Goal: Transaction & Acquisition: Download file/media

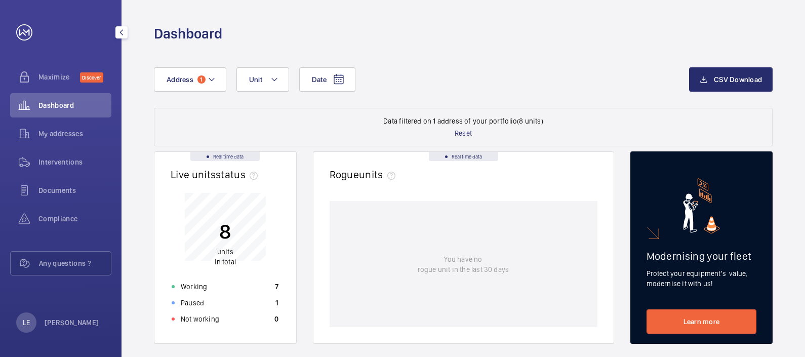
click at [71, 205] on div "Documents" at bounding box center [60, 192] width 101 height 28
click at [68, 217] on span "Compliance" at bounding box center [75, 219] width 73 height 10
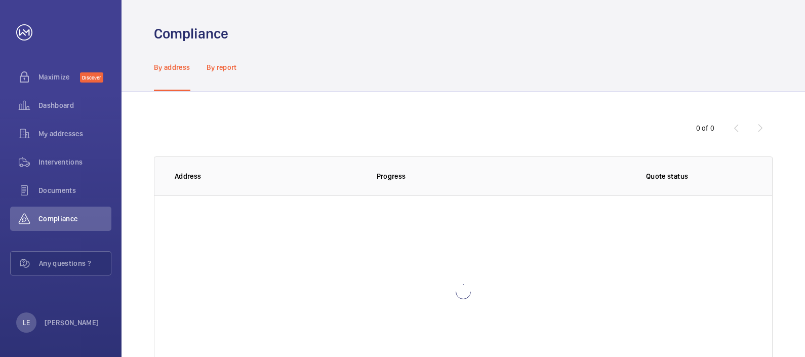
click at [229, 69] on p "By report" at bounding box center [222, 67] width 30 height 10
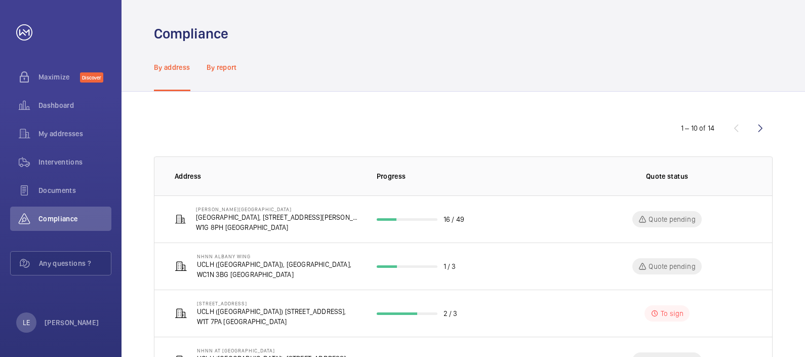
click at [222, 74] on div "By report" at bounding box center [222, 67] width 30 height 48
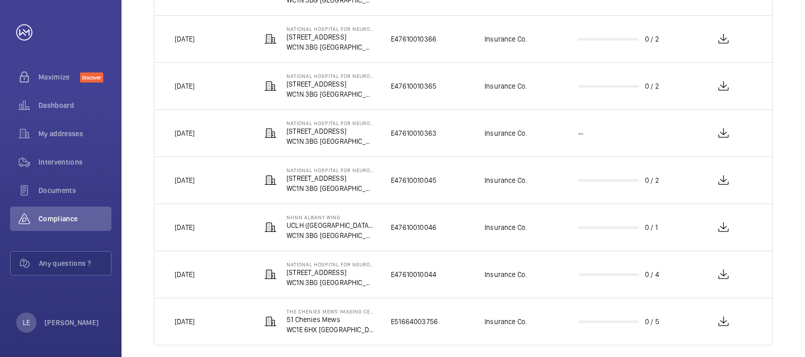
scroll to position [332, 0]
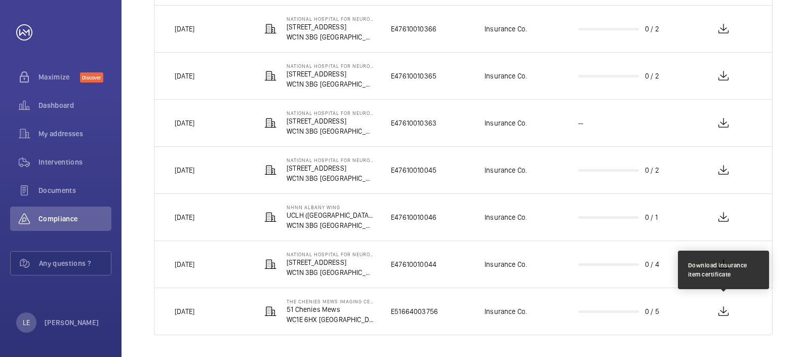
click at [724, 313] on wm-front-icon-button at bounding box center [724, 311] width 24 height 24
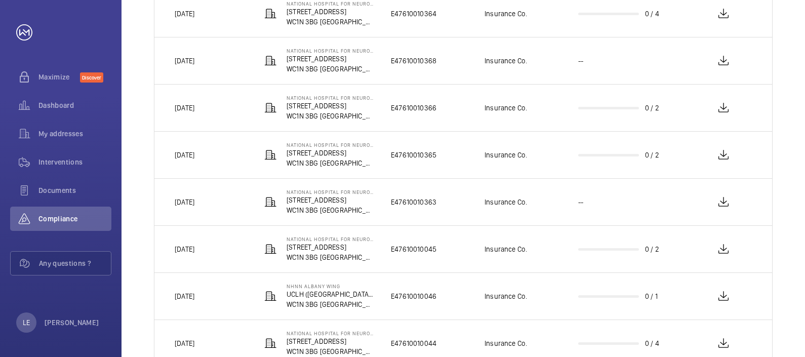
scroll to position [0, 0]
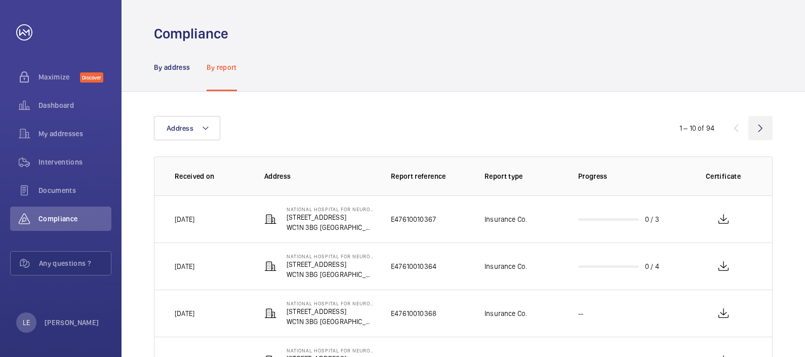
click at [764, 134] on wm-front-icon-button at bounding box center [761, 128] width 24 height 24
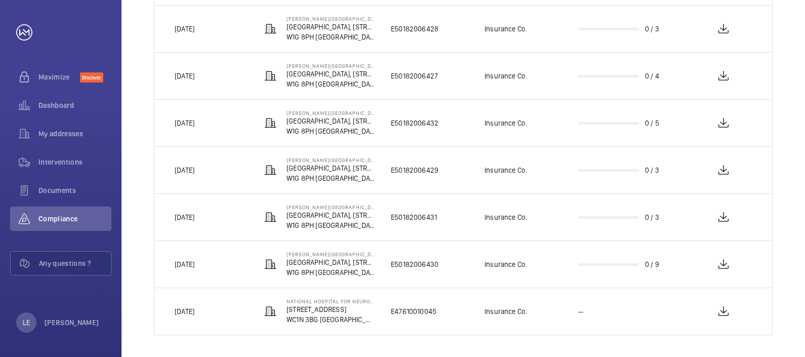
scroll to position [15, 0]
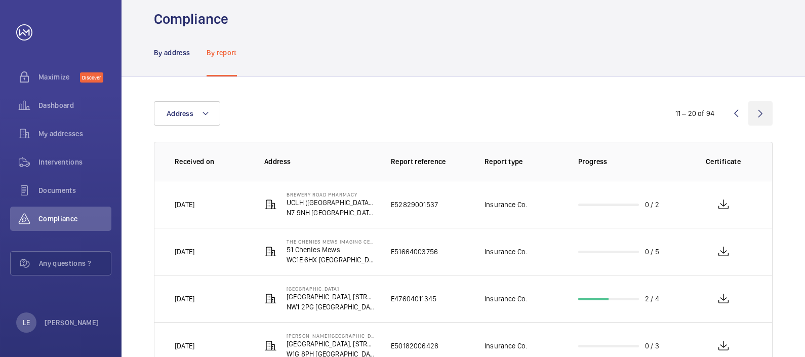
click at [763, 111] on wm-front-icon-button at bounding box center [761, 113] width 24 height 24
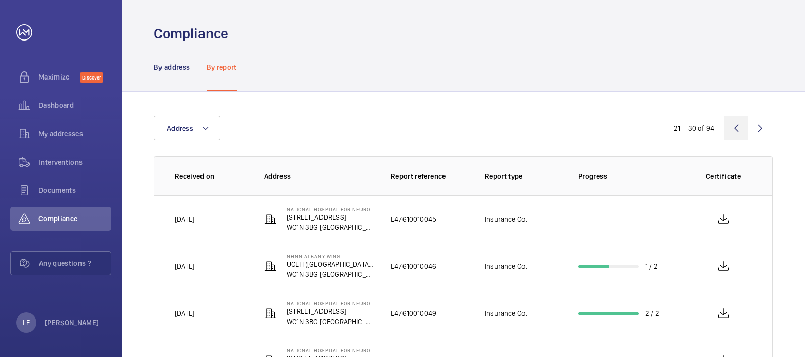
click at [733, 131] on wm-front-icon-button at bounding box center [736, 128] width 24 height 24
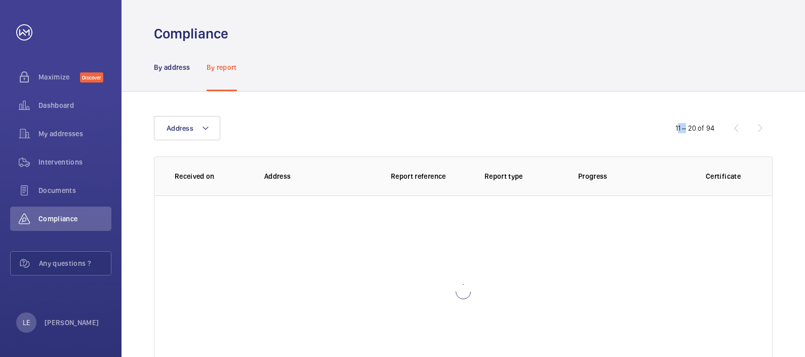
click at [733, 131] on wm-front-icon-button at bounding box center [736, 128] width 24 height 24
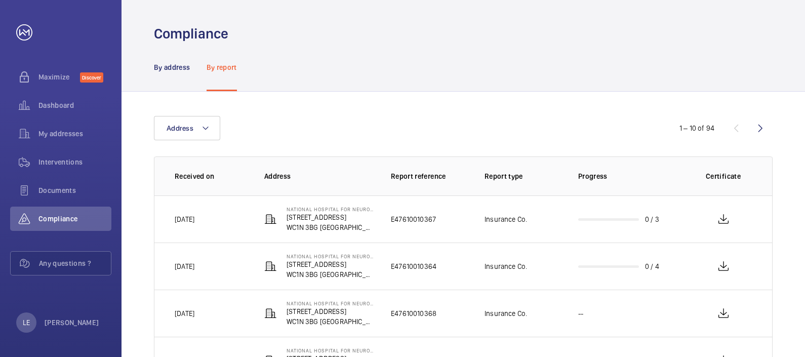
click at [733, 131] on div "1 – 10 of 94" at bounding box center [712, 128] width 122 height 12
click at [756, 127] on wm-front-icon-button at bounding box center [761, 128] width 24 height 24
click at [757, 132] on wm-front-icon-button at bounding box center [761, 128] width 24 height 24
click at [755, 122] on wm-front-icon-button at bounding box center [761, 128] width 24 height 24
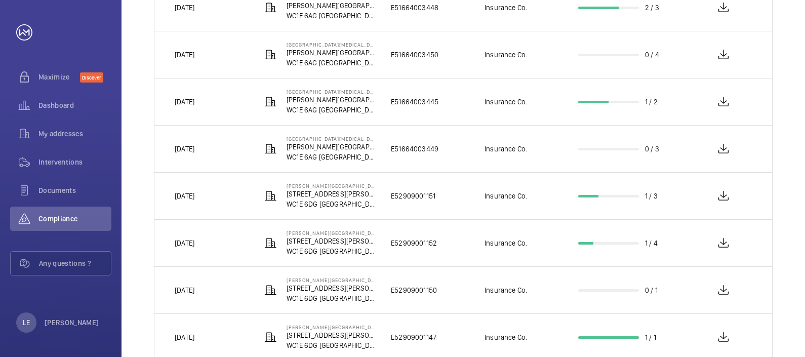
scroll to position [317, 0]
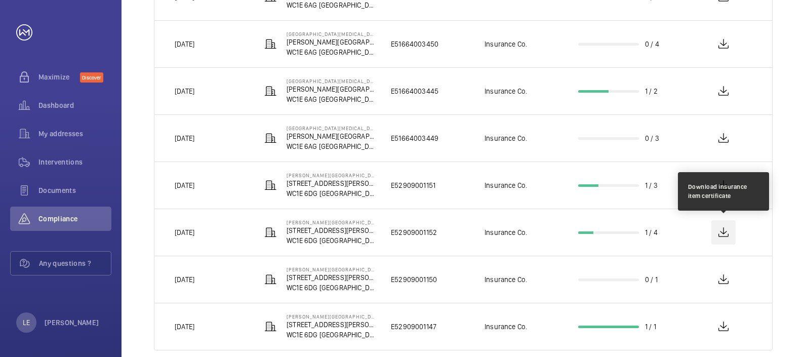
click at [732, 228] on wm-front-icon-button at bounding box center [724, 232] width 24 height 24
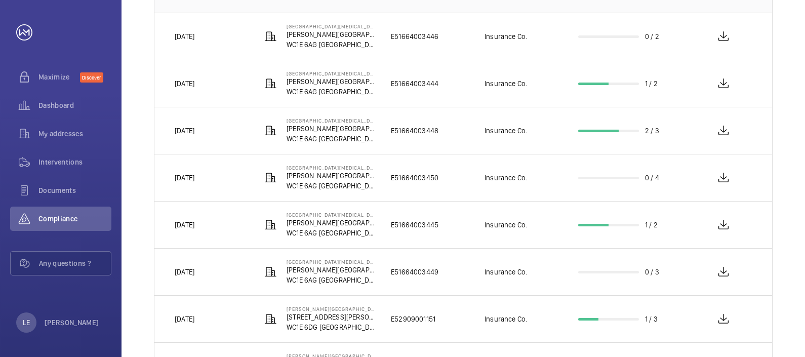
scroll to position [0, 0]
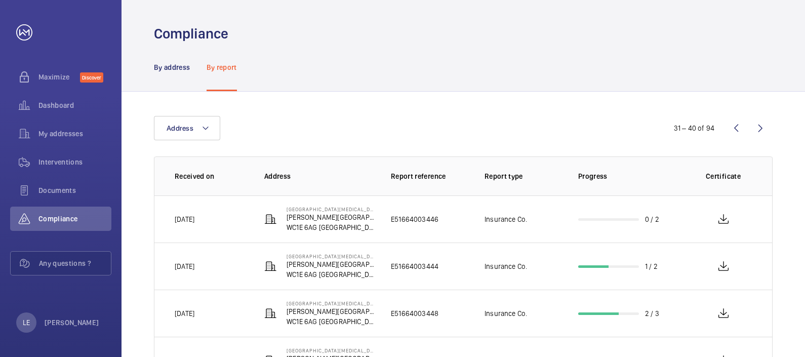
click at [595, 177] on p "Progress" at bounding box center [629, 176] width 100 height 10
click at [732, 127] on wm-front-icon-button at bounding box center [736, 128] width 24 height 24
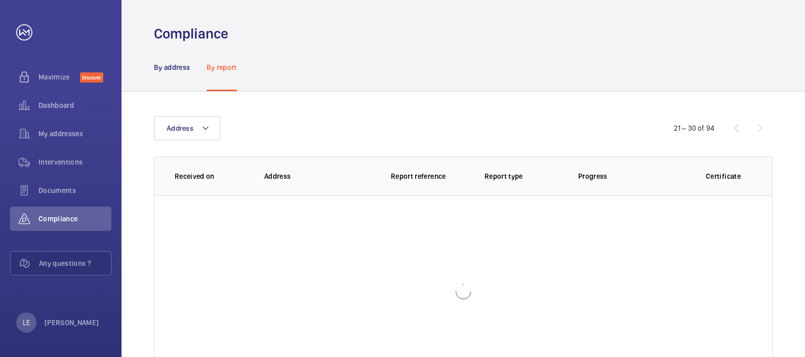
click at [737, 129] on div "21 – 30 of 94" at bounding box center [712, 128] width 122 height 12
click at [737, 129] on wm-front-icon-button at bounding box center [736, 128] width 24 height 24
click at [737, 129] on div "11 – 20 of 94" at bounding box center [712, 128] width 122 height 12
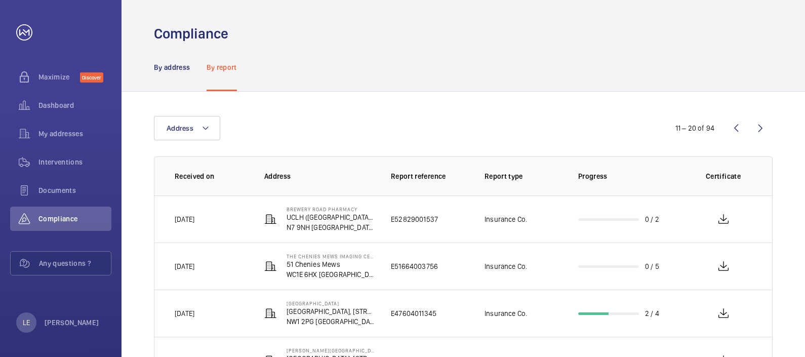
click at [737, 129] on wm-front-icon-button at bounding box center [736, 128] width 24 height 24
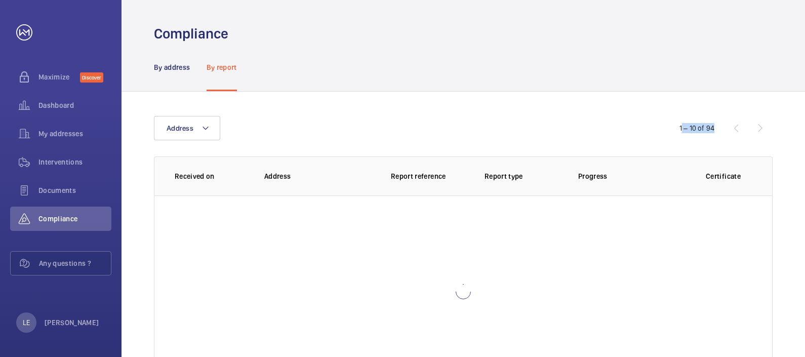
click at [737, 129] on div "1 – 10 of 94" at bounding box center [712, 128] width 122 height 12
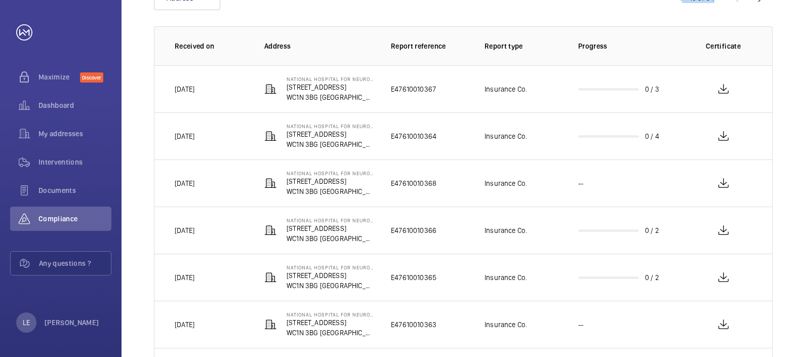
scroll to position [79, 0]
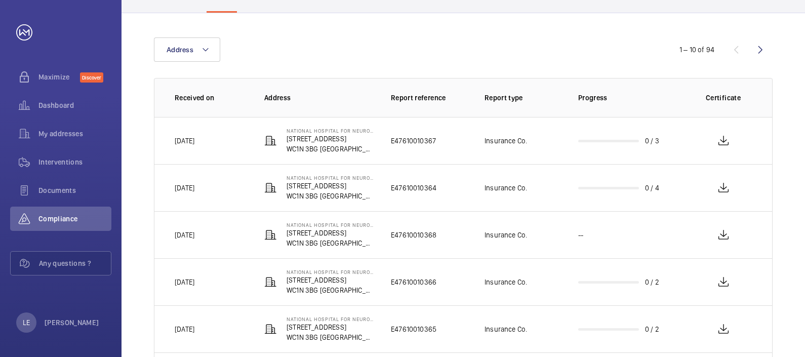
click at [763, 46] on wm-front-icon-button at bounding box center [761, 49] width 24 height 24
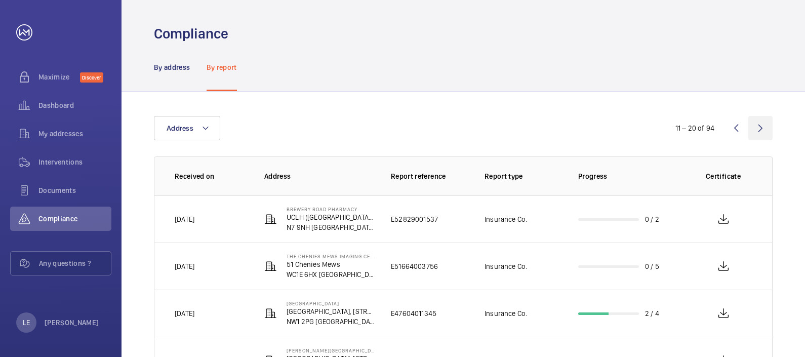
click at [762, 130] on wm-front-icon-button at bounding box center [761, 128] width 24 height 24
click at [759, 130] on wm-front-icon-button at bounding box center [761, 128] width 24 height 24
click at [763, 129] on wm-front-icon-button at bounding box center [761, 128] width 24 height 24
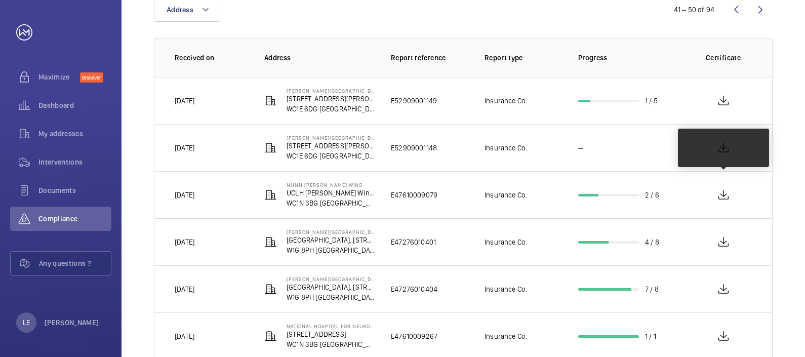
scroll to position [15, 0]
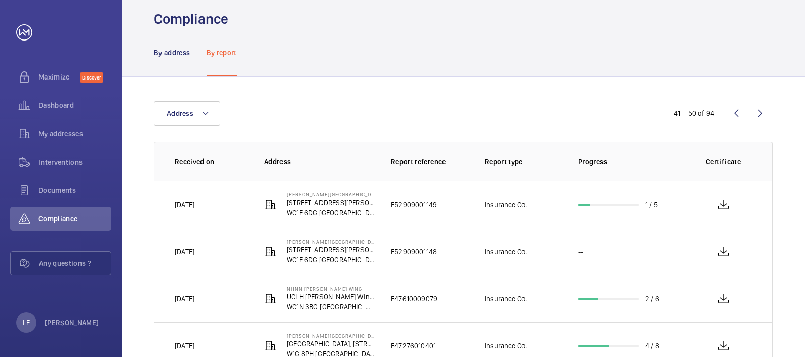
click at [765, 108] on wm-front-icon-button at bounding box center [761, 113] width 24 height 24
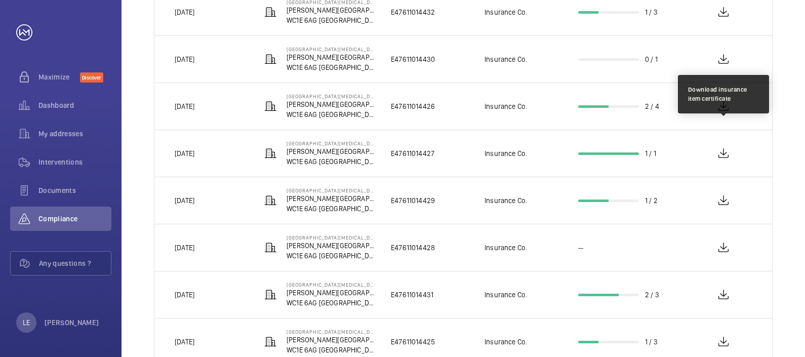
scroll to position [79, 0]
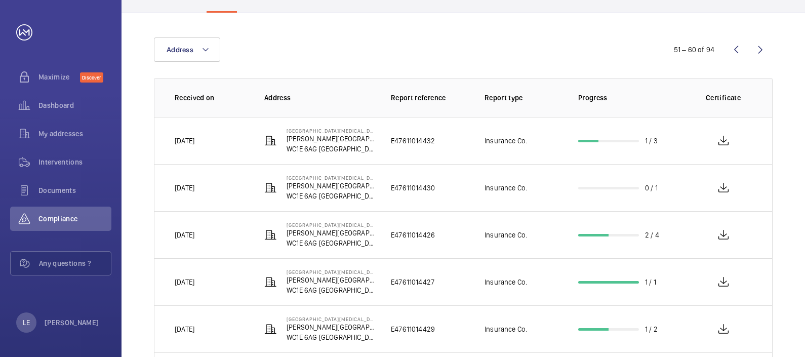
click at [767, 49] on wm-front-icon-button at bounding box center [761, 49] width 24 height 24
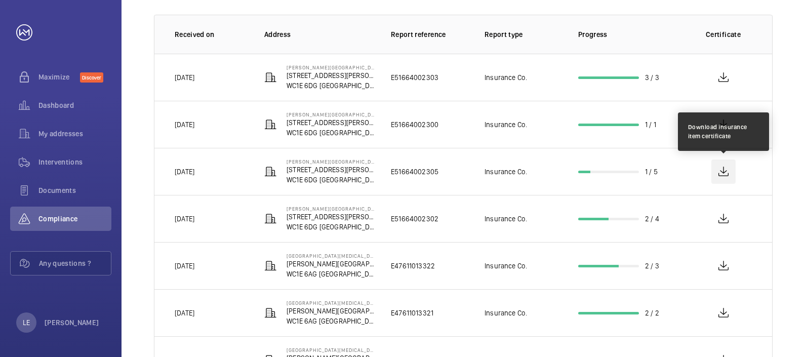
click at [724, 167] on wm-front-icon-button at bounding box center [724, 172] width 24 height 24
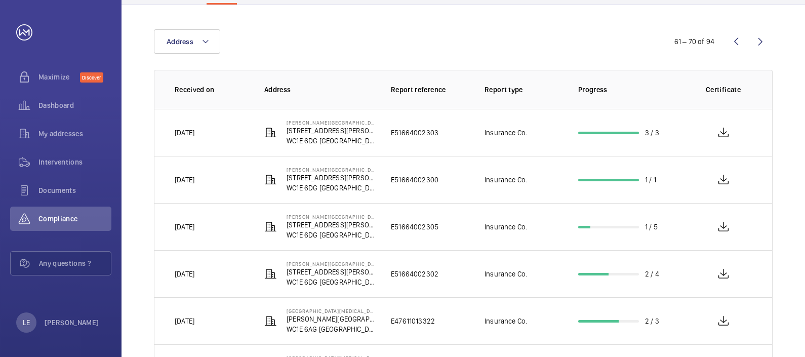
scroll to position [0, 0]
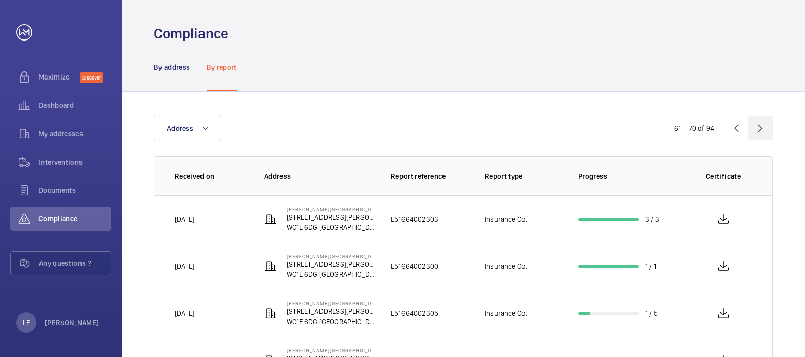
click at [764, 130] on wm-front-icon-button at bounding box center [761, 128] width 24 height 24
click at [759, 128] on wm-front-icon-button at bounding box center [761, 128] width 24 height 24
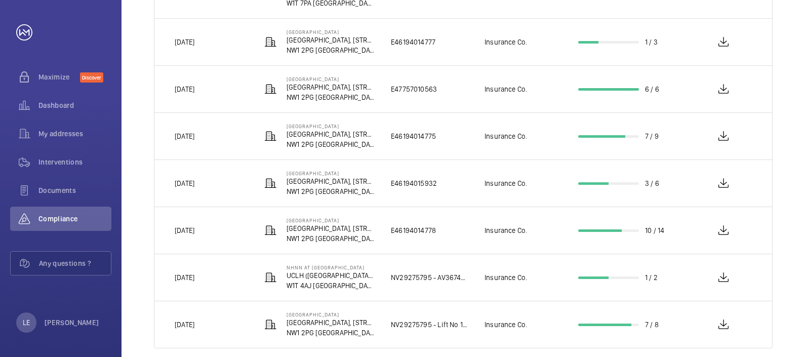
scroll to position [332, 0]
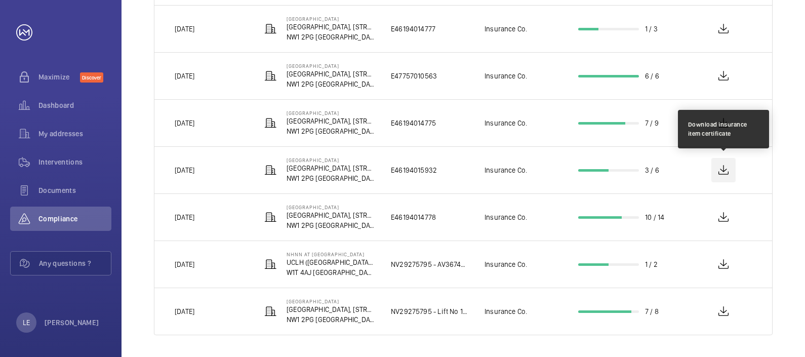
click at [725, 165] on wm-front-icon-button at bounding box center [724, 170] width 24 height 24
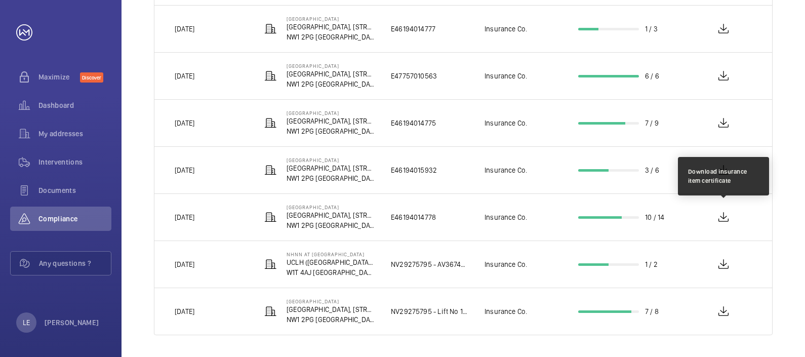
drag, startPoint x: 723, startPoint y: 212, endPoint x: 709, endPoint y: 218, distance: 15.2
click at [722, 213] on wm-front-icon-button at bounding box center [724, 217] width 24 height 24
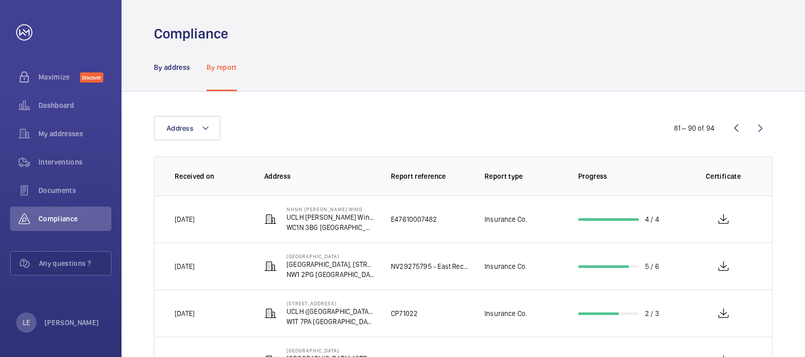
scroll to position [0, 0]
click at [737, 130] on wm-front-icon-button at bounding box center [736, 128] width 24 height 24
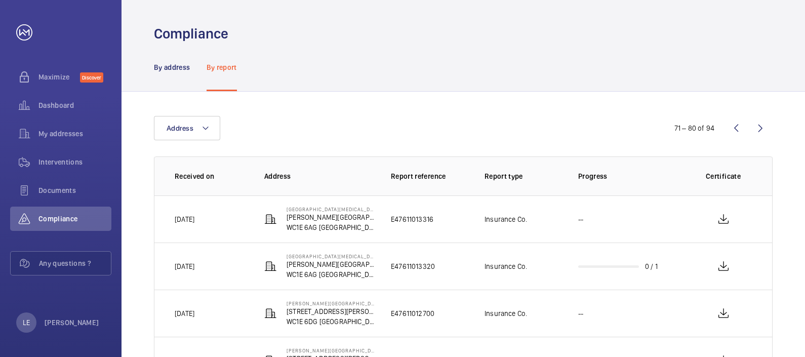
click at [736, 129] on wm-front-icon-button at bounding box center [736, 128] width 24 height 24
click at [755, 134] on wm-front-icon-button at bounding box center [761, 128] width 24 height 24
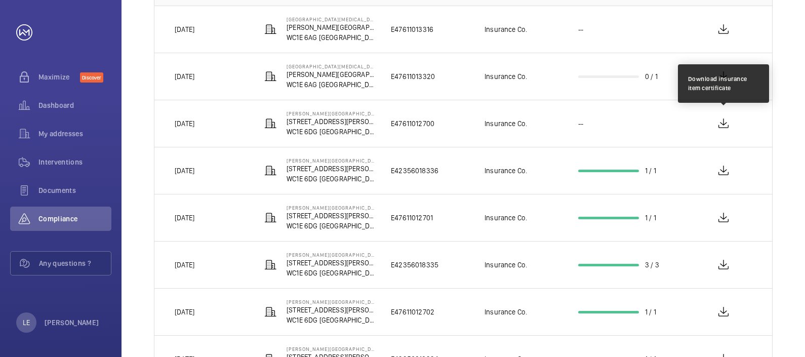
click at [717, 125] on wm-front-icon-button at bounding box center [724, 123] width 24 height 24
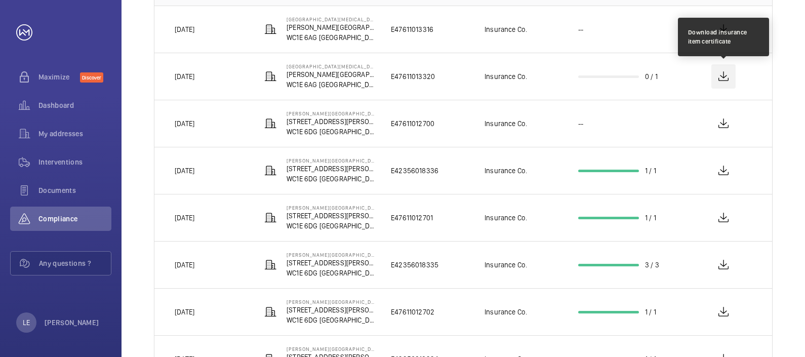
click at [716, 73] on wm-front-icon-button at bounding box center [724, 76] width 24 height 24
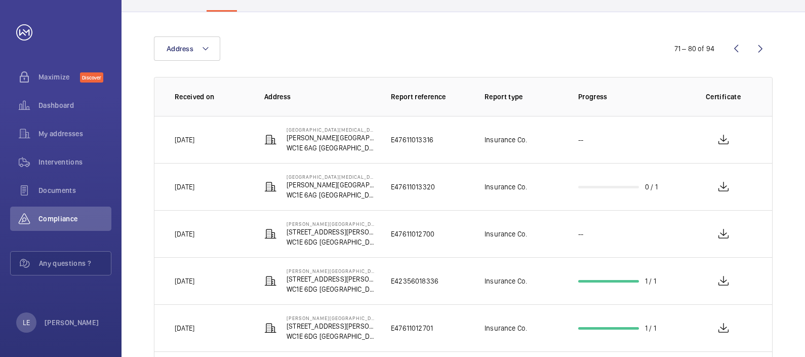
scroll to position [63, 0]
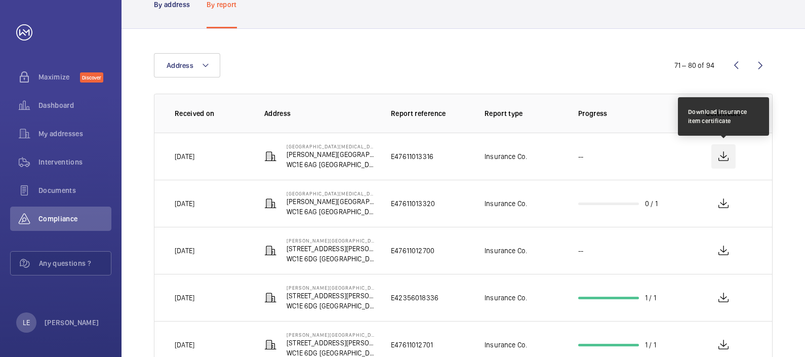
click at [725, 159] on wm-front-icon-button at bounding box center [724, 156] width 24 height 24
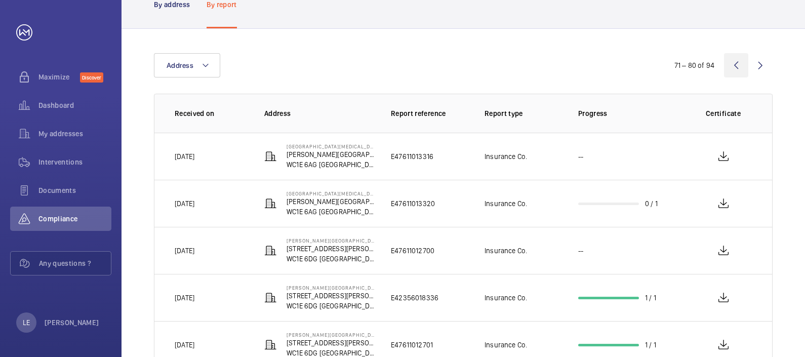
click at [741, 59] on wm-front-icon-button at bounding box center [736, 65] width 24 height 24
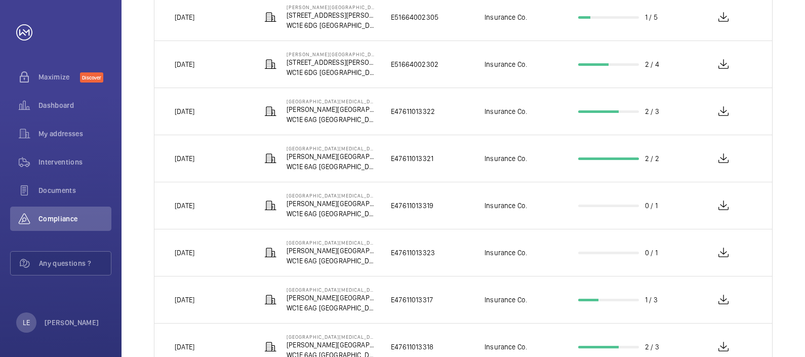
scroll to position [268, 0]
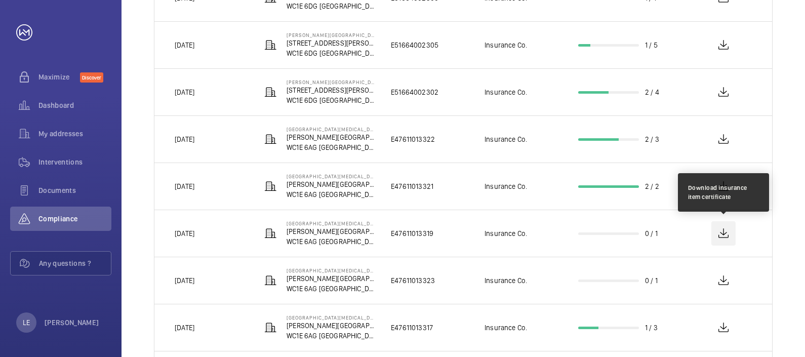
click at [727, 232] on wm-front-icon-button at bounding box center [724, 233] width 24 height 24
click at [717, 228] on wm-front-icon-button at bounding box center [724, 233] width 24 height 24
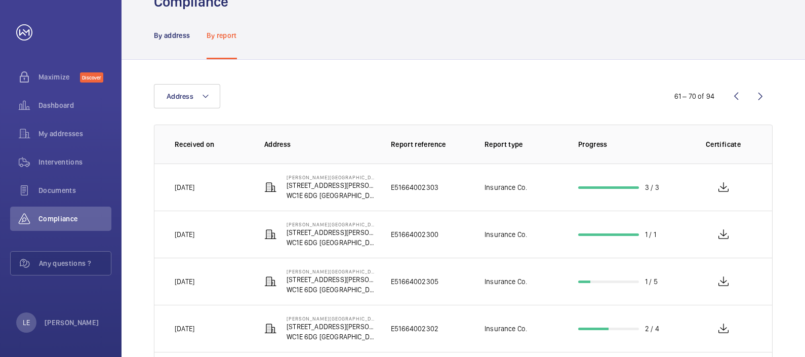
scroll to position [0, 0]
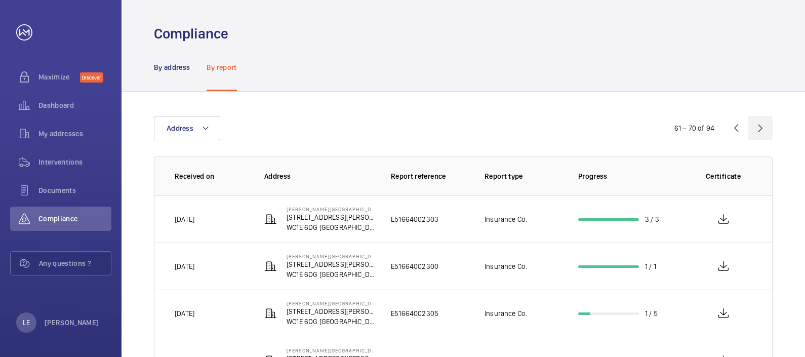
click at [757, 127] on wm-front-icon-button at bounding box center [761, 128] width 24 height 24
click at [762, 130] on wm-front-icon-button at bounding box center [761, 128] width 24 height 24
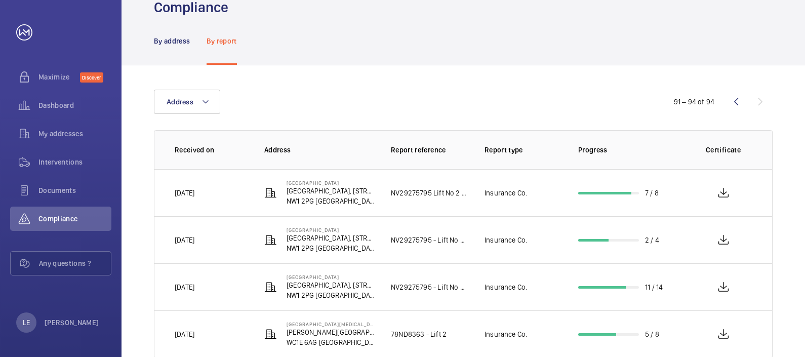
scroll to position [50, 0]
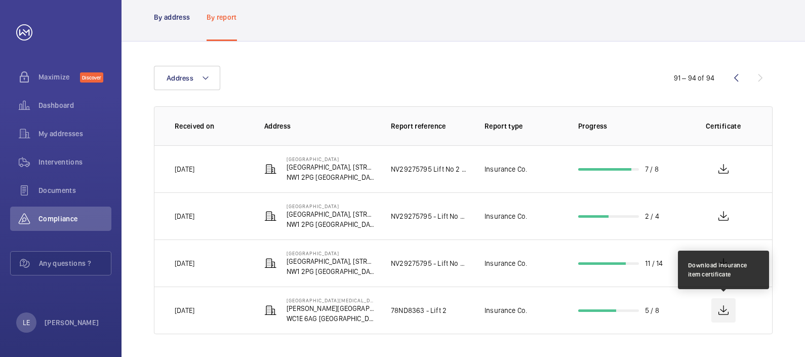
click at [723, 312] on wm-front-icon-button at bounding box center [724, 310] width 24 height 24
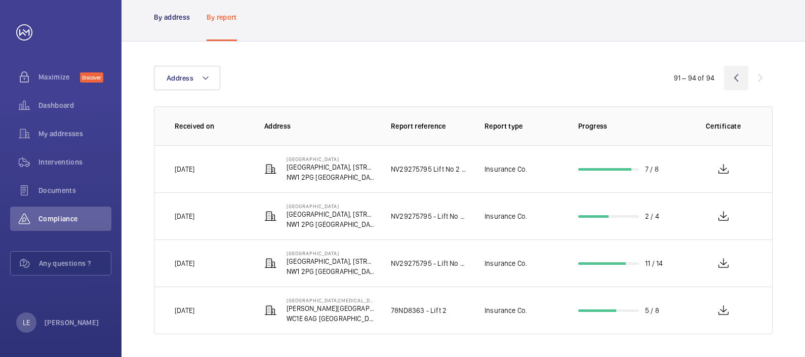
click at [735, 81] on wm-front-icon-button at bounding box center [736, 78] width 24 height 24
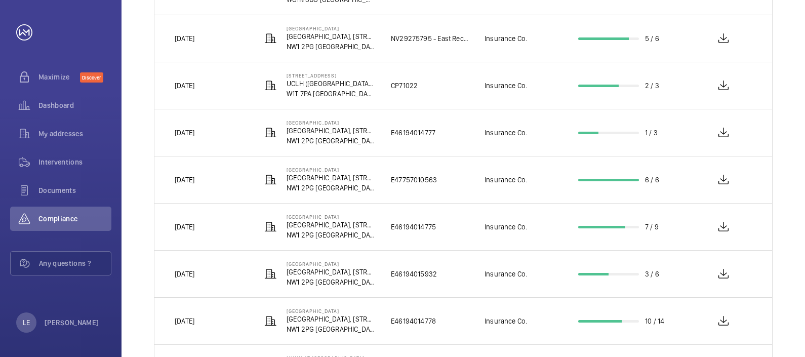
scroll to position [240, 0]
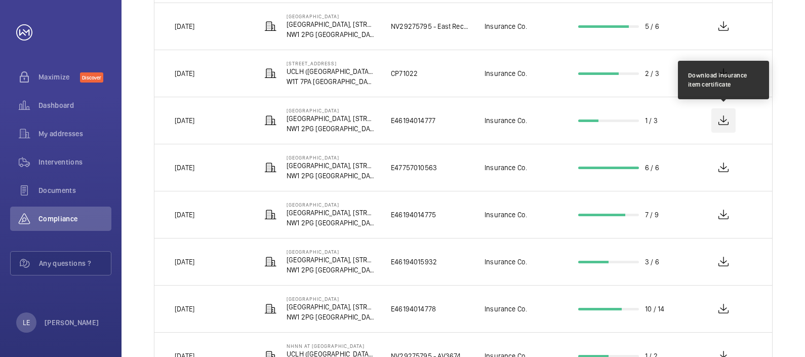
click at [722, 119] on wm-front-icon-button at bounding box center [724, 120] width 24 height 24
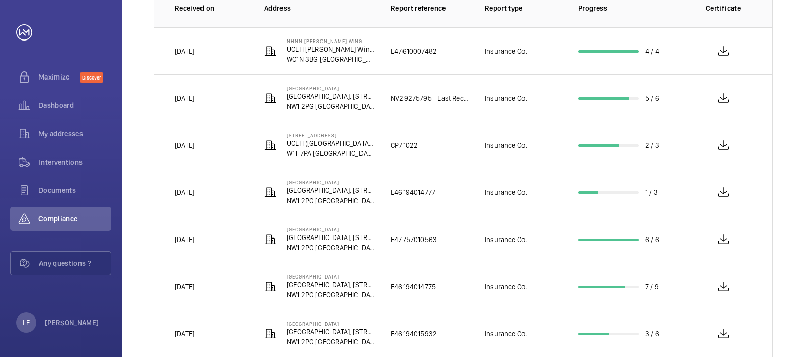
scroll to position [79, 0]
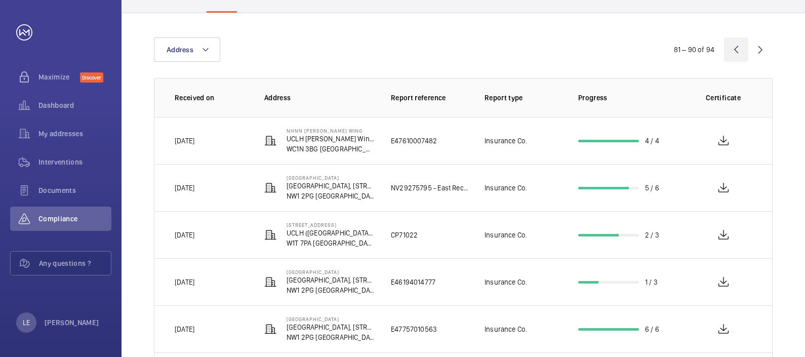
click at [735, 53] on wm-front-icon-button at bounding box center [736, 49] width 24 height 24
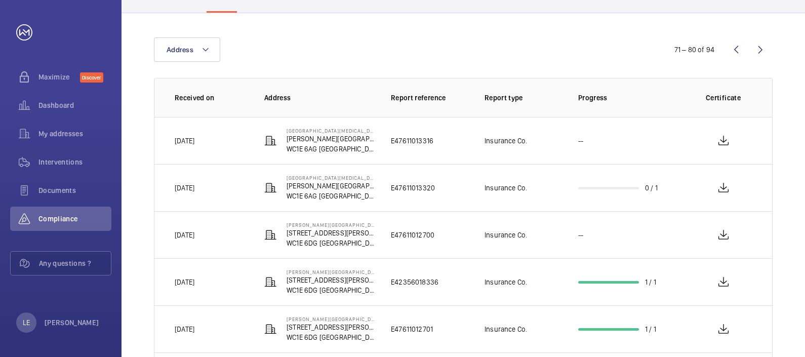
scroll to position [190, 0]
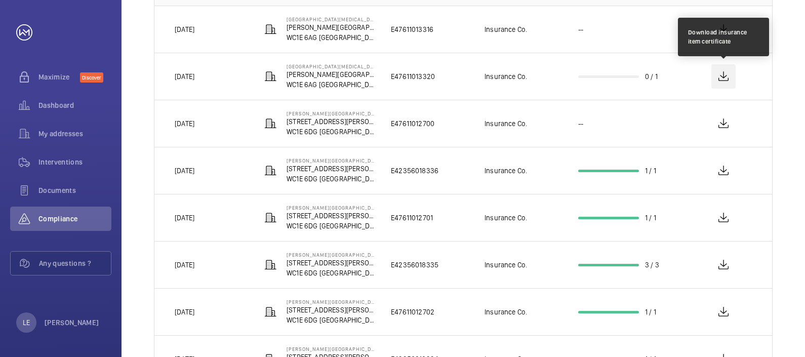
click at [724, 81] on wm-front-icon-button at bounding box center [724, 76] width 24 height 24
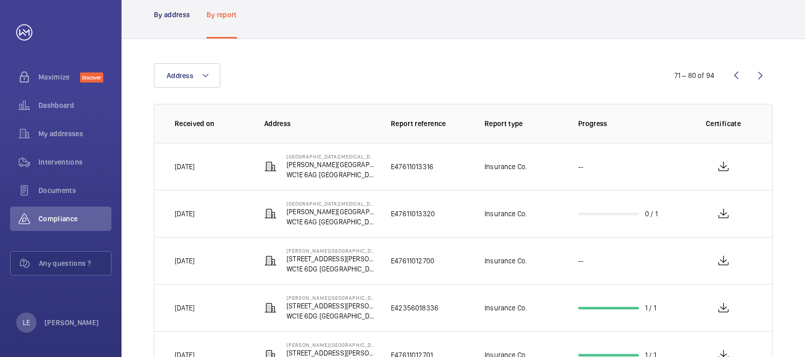
scroll to position [0, 0]
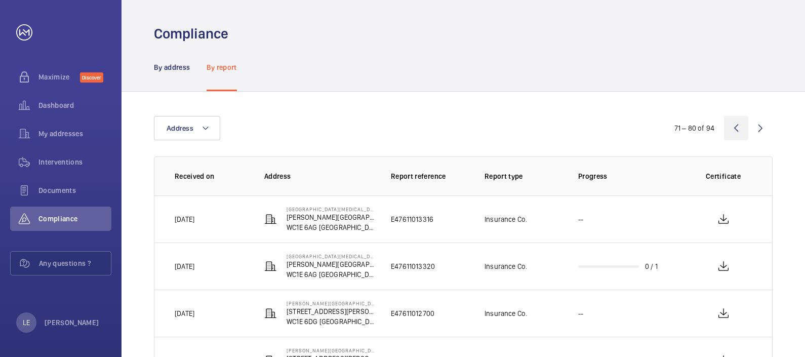
click at [733, 129] on wm-front-icon-button at bounding box center [736, 128] width 24 height 24
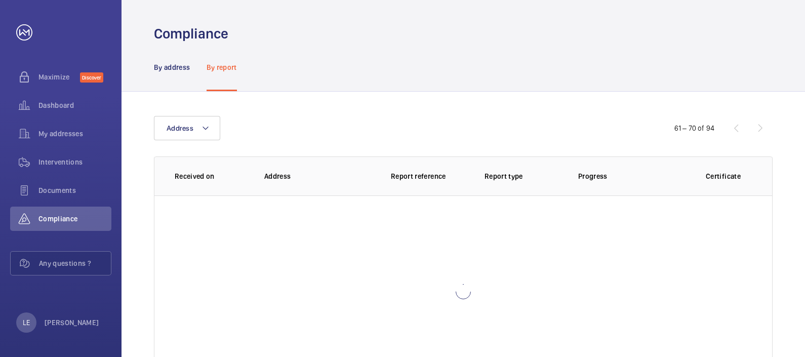
click at [734, 129] on div "61 – 70 of 94" at bounding box center [712, 128] width 122 height 12
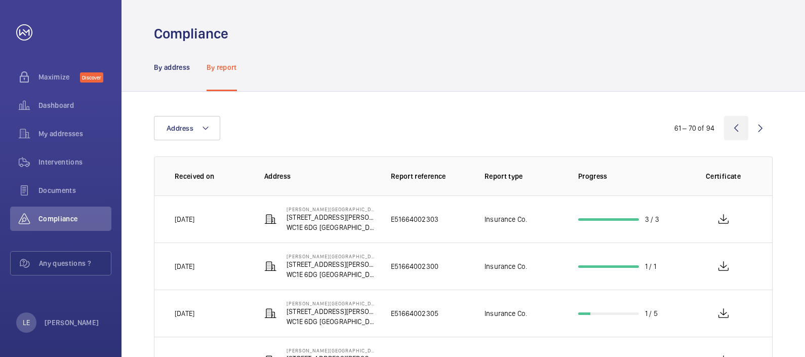
click at [735, 129] on wm-front-icon-button at bounding box center [736, 128] width 24 height 24
click at [733, 129] on wm-front-icon-button at bounding box center [736, 128] width 24 height 24
click at [735, 127] on wm-front-icon-button at bounding box center [736, 128] width 24 height 24
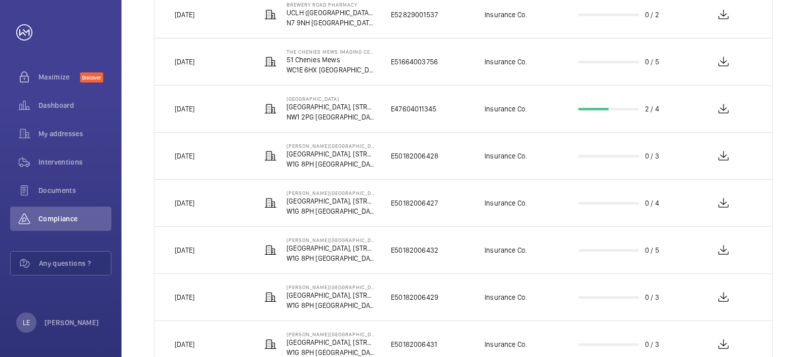
scroll to position [79, 0]
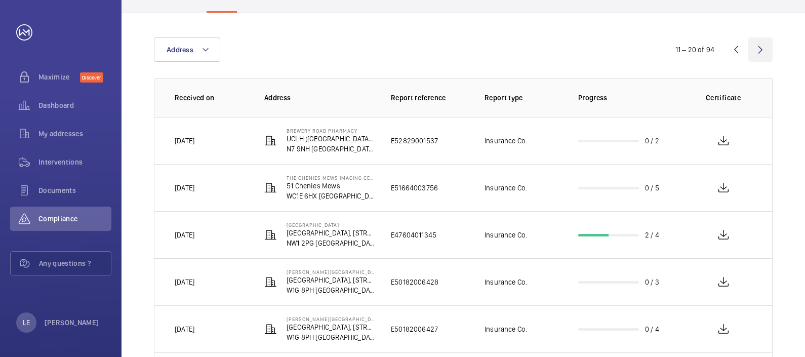
click at [757, 48] on wm-front-icon-button at bounding box center [761, 49] width 24 height 24
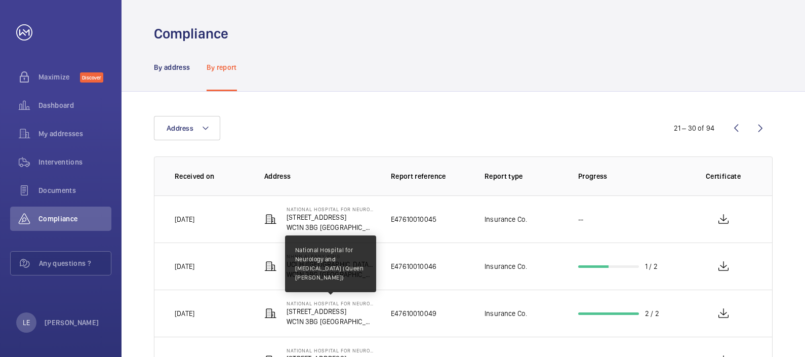
scroll to position [126, 0]
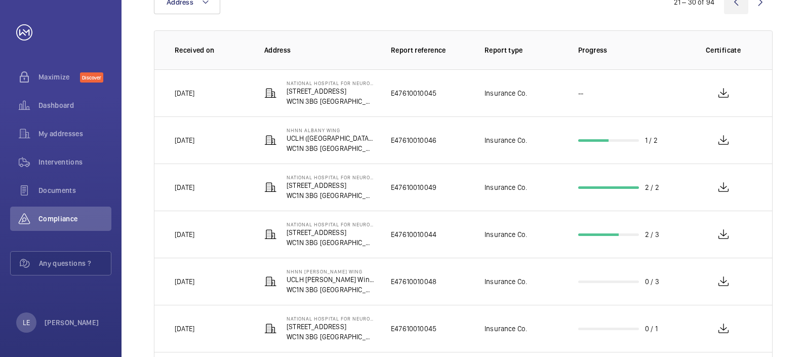
click at [737, 5] on wm-front-icon-button at bounding box center [736, 2] width 24 height 24
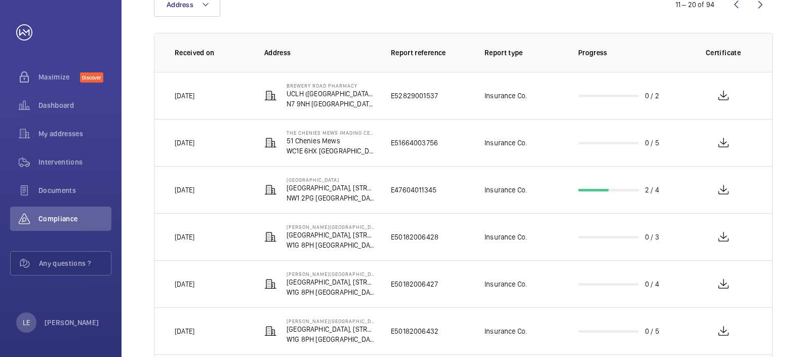
scroll to position [63, 0]
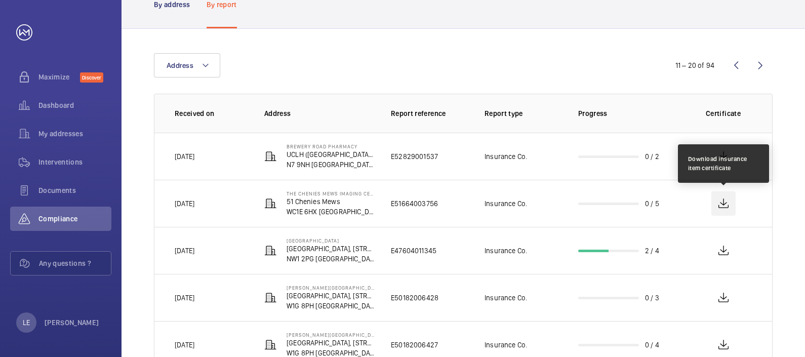
click at [724, 204] on wm-front-icon-button at bounding box center [724, 203] width 24 height 24
